Goal: Transaction & Acquisition: Obtain resource

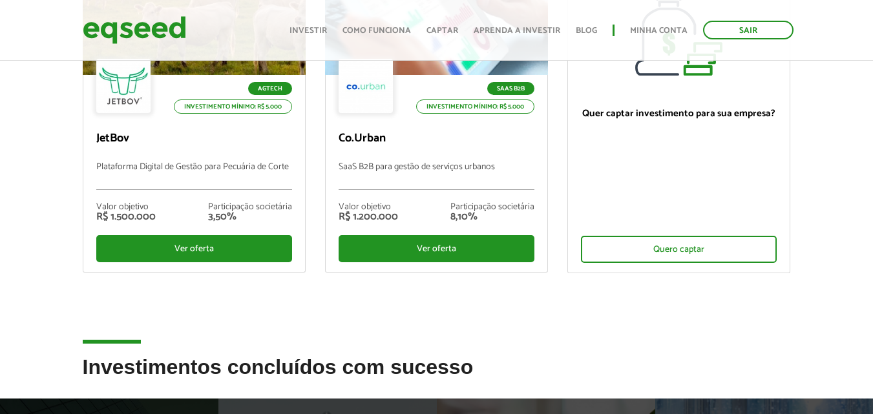
scroll to position [258, 0]
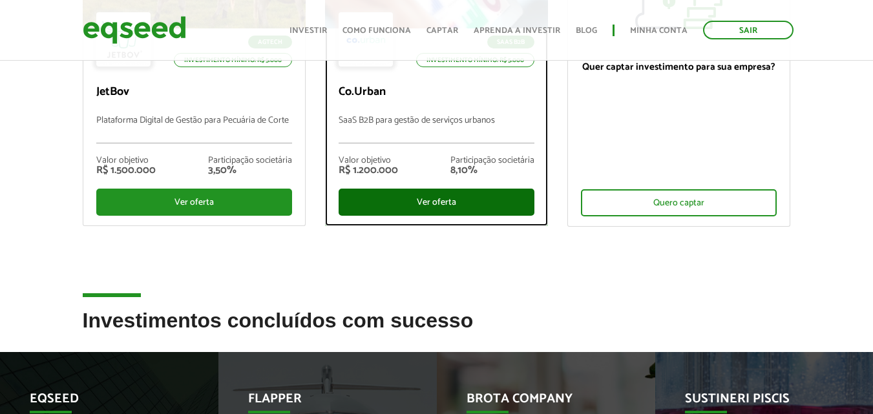
click at [463, 205] on div "Ver oferta" at bounding box center [436, 202] width 196 height 27
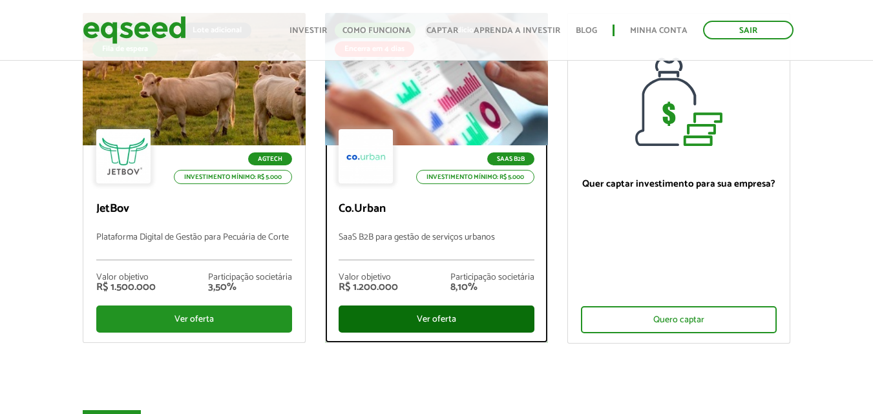
scroll to position [0, 0]
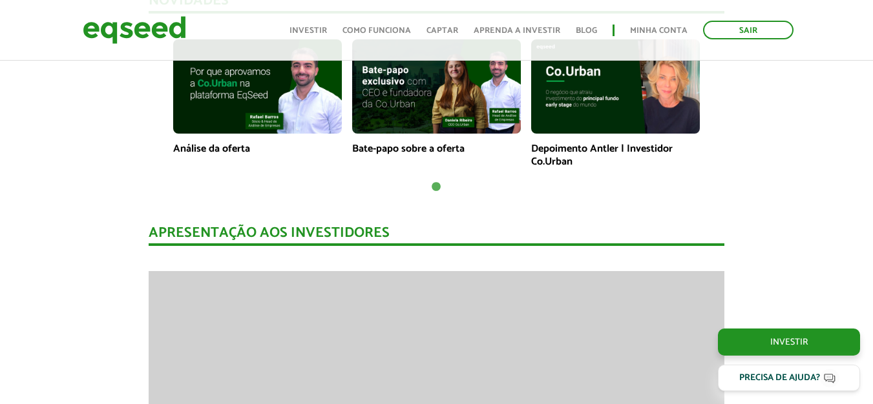
scroll to position [1163, 0]
